Goal: Information Seeking & Learning: Learn about a topic

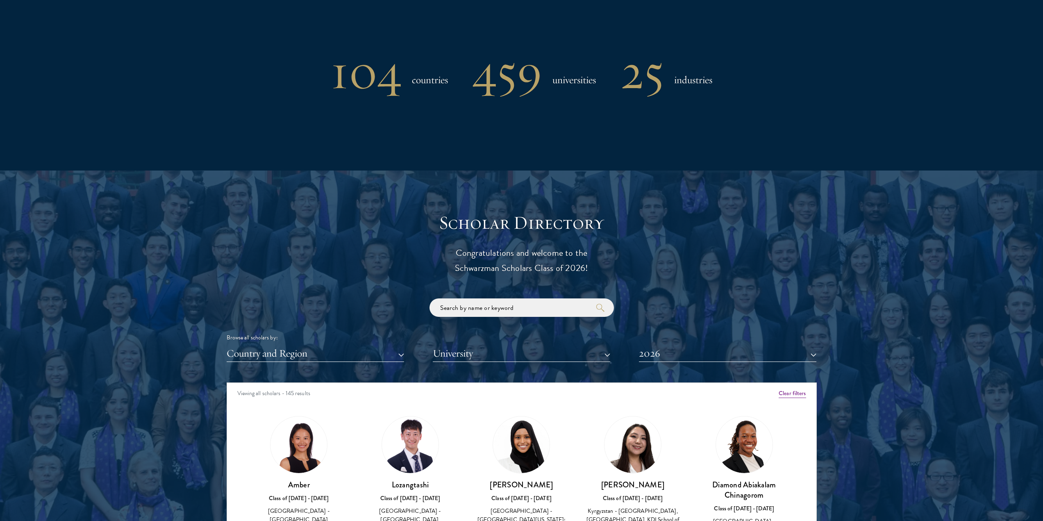
scroll to position [738, 0]
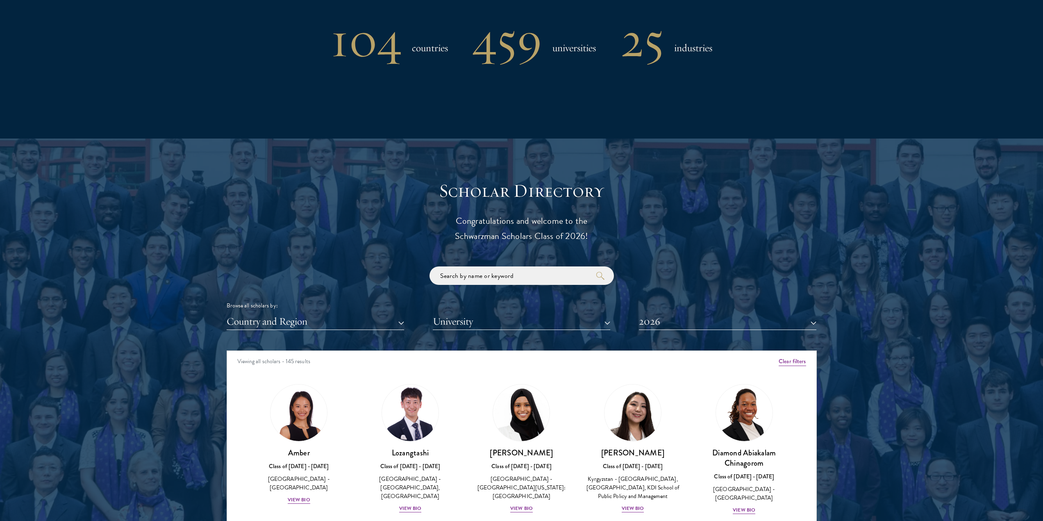
click at [472, 288] on div "Browse all scholars by: Country and Region All Countries and Regions [GEOGRAPHI…" at bounding box center [522, 298] width 590 height 64
click at [472, 280] on input "search" at bounding box center [521, 275] width 184 height 18
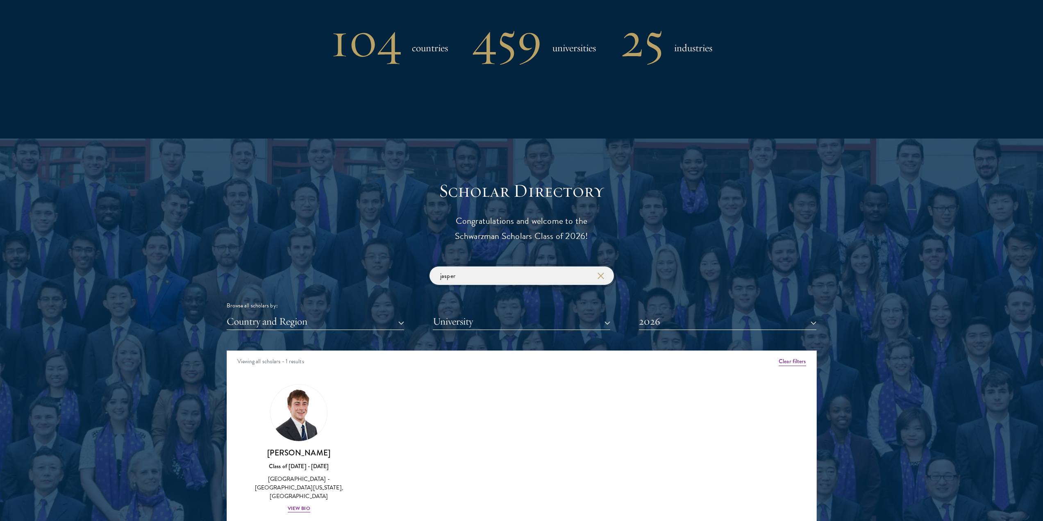
click at [485, 279] on input "jasper" at bounding box center [521, 275] width 184 height 18
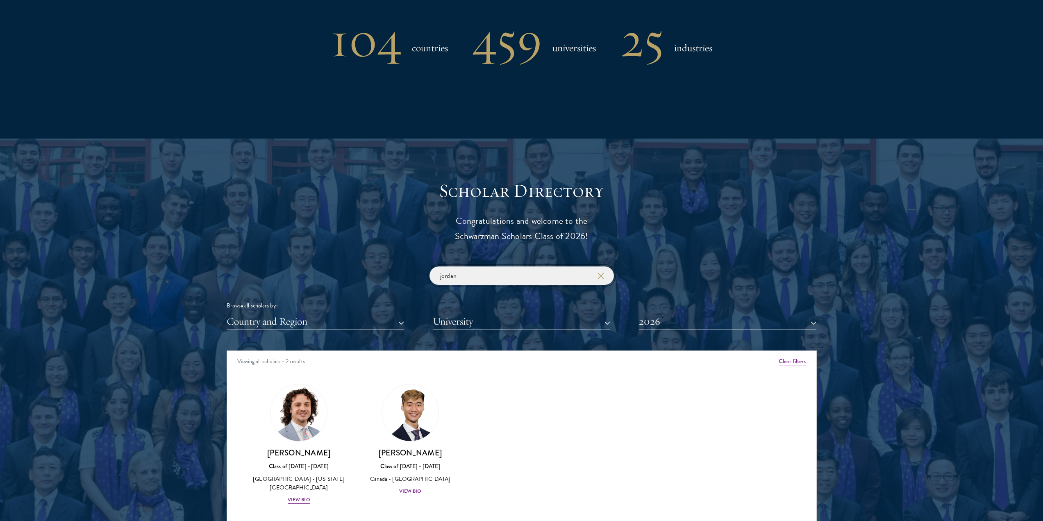
click at [481, 282] on input "jordan" at bounding box center [521, 275] width 184 height 18
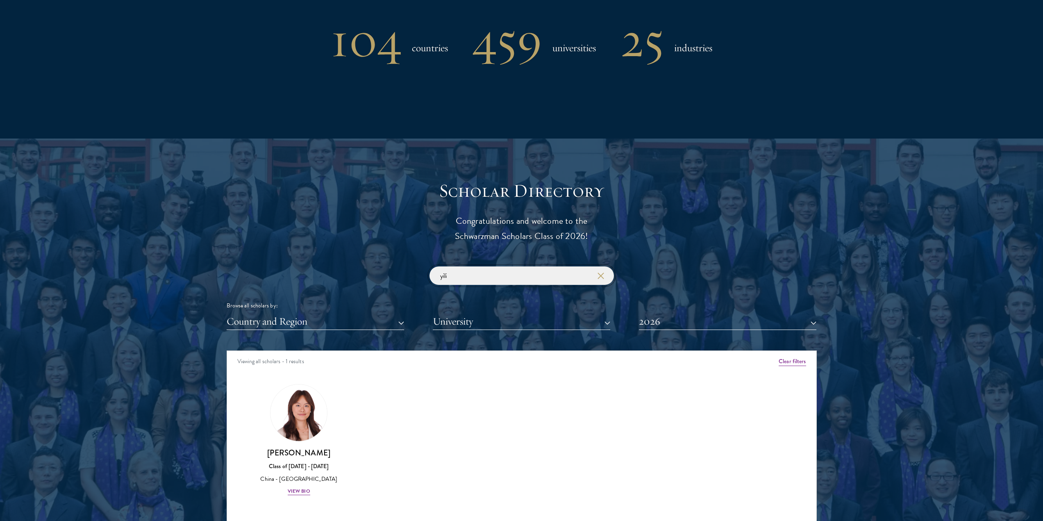
click at [485, 269] on input "yili" at bounding box center [521, 275] width 184 height 18
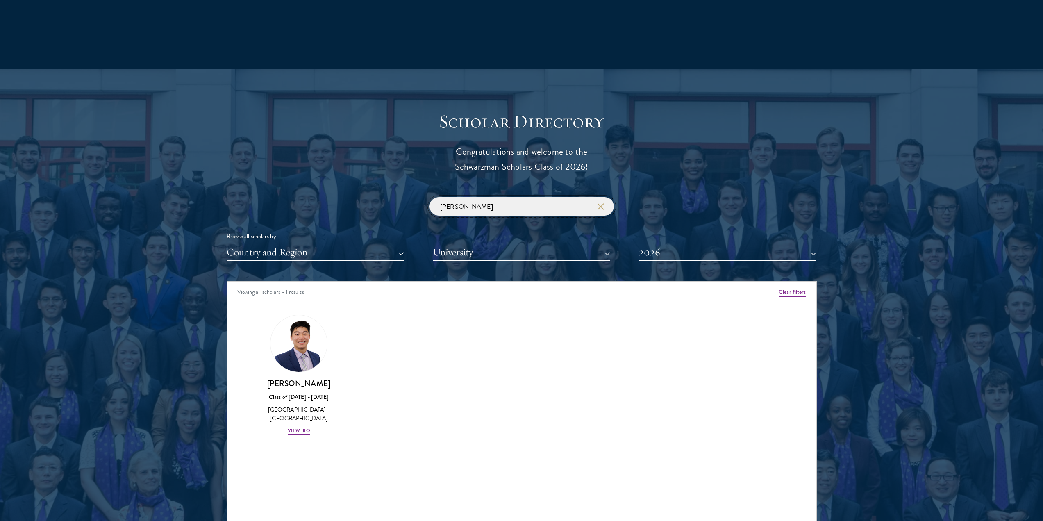
scroll to position [820, 0]
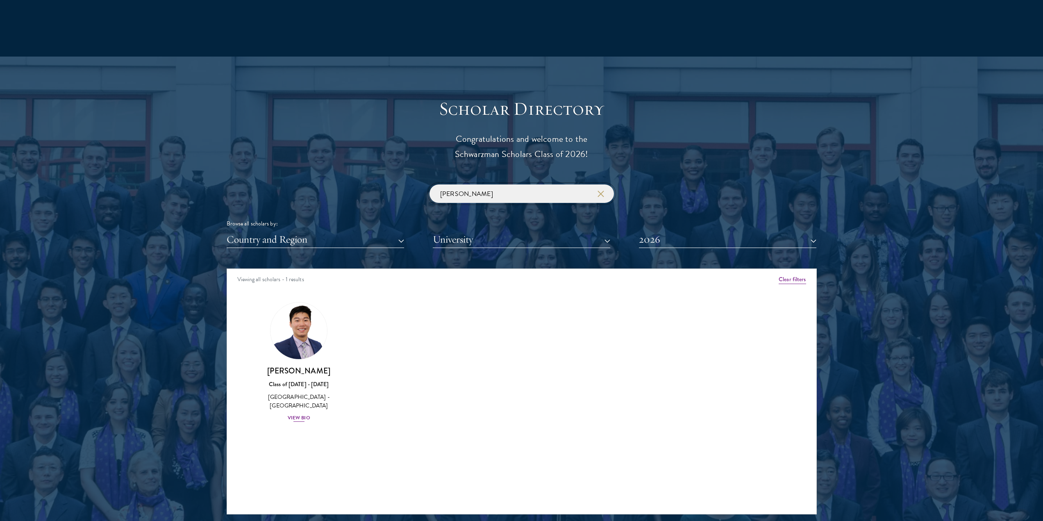
type input "[PERSON_NAME]"
click at [299, 418] on div "View Bio" at bounding box center [299, 418] width 23 height 8
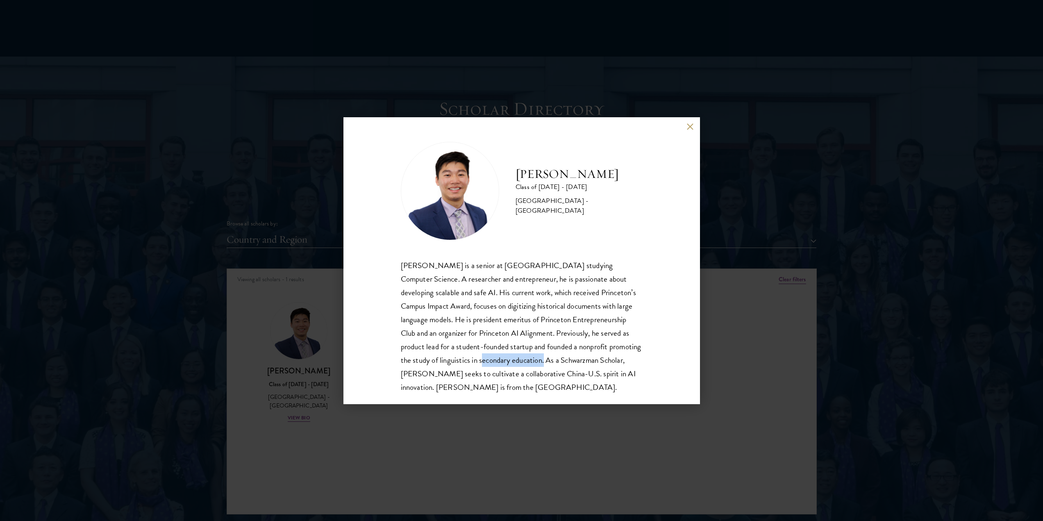
drag, startPoint x: 513, startPoint y: 363, endPoint x: 570, endPoint y: 363, distance: 57.4
click at [575, 364] on div "[PERSON_NAME] is a senior at [GEOGRAPHIC_DATA] studying Computer Science. A res…" at bounding box center [522, 326] width 242 height 135
